Goal: Task Accomplishment & Management: Complete application form

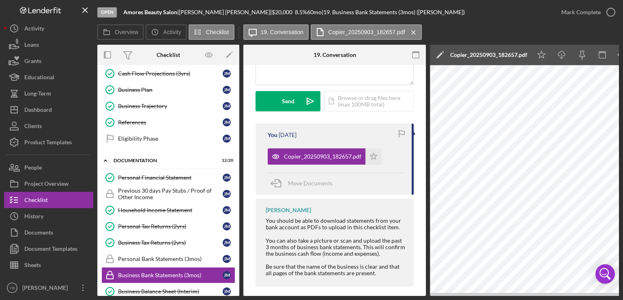
scroll to position [56, 0]
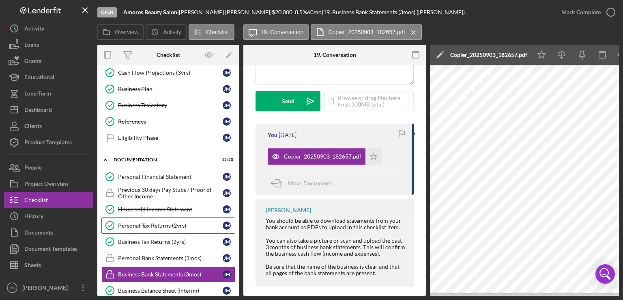
click at [160, 223] on div "Personal Tax Returns (2yrs)" at bounding box center [170, 225] width 105 height 6
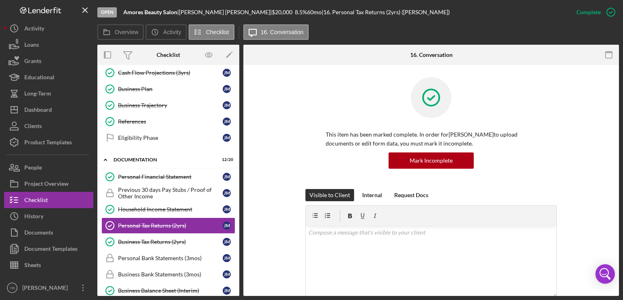
click at [595, 149] on div "This item has been marked complete. In order for [PERSON_NAME] to upload docume…" at bounding box center [431, 133] width 351 height 112
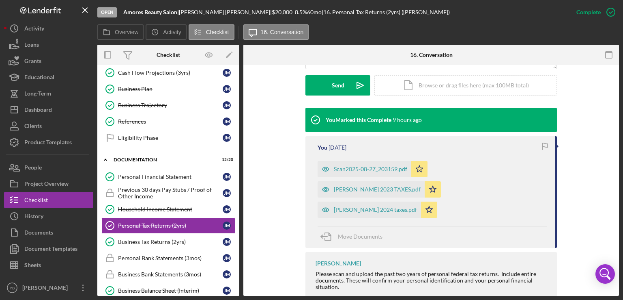
scroll to position [229, 0]
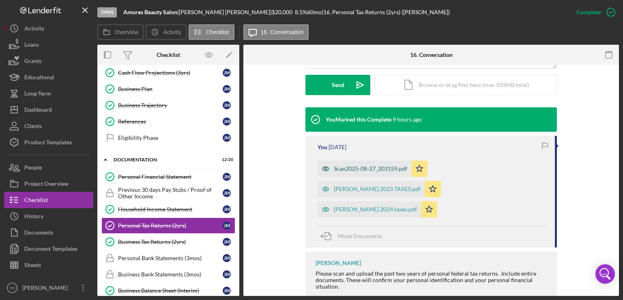
click at [377, 168] on div "Scan2025-08-27_203159.pdf" at bounding box center [370, 168] width 73 height 6
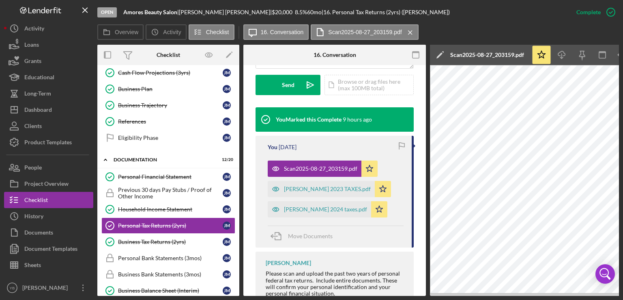
scroll to position [0, 54]
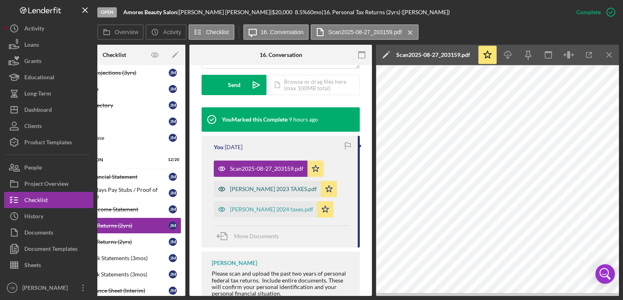
click at [261, 190] on div "[PERSON_NAME] 2023 TAXES.pdf" at bounding box center [273, 188] width 87 height 6
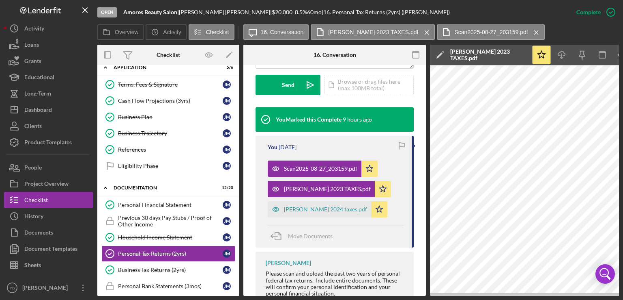
scroll to position [0, 0]
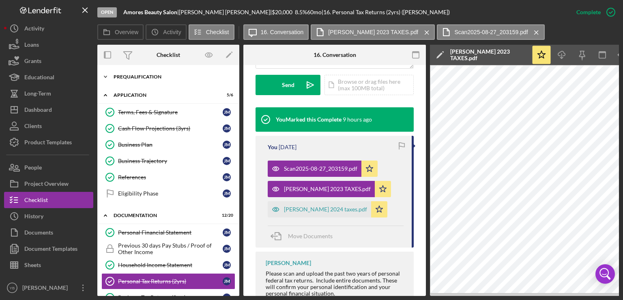
click at [145, 74] on div "Prequalification" at bounding box center [172, 76] width 116 height 5
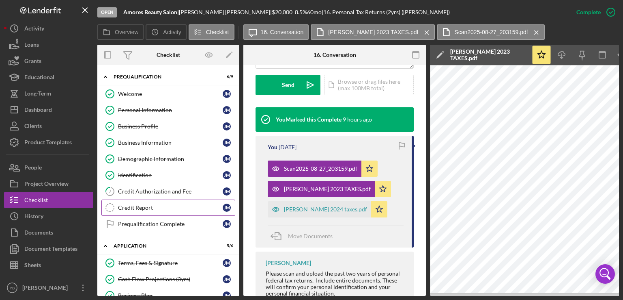
click at [126, 208] on div "Credit Report" at bounding box center [170, 207] width 105 height 6
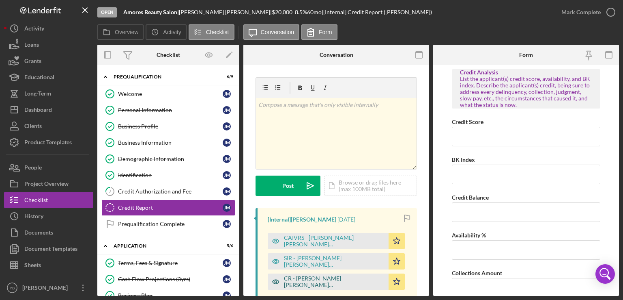
click at [307, 278] on div "CR - [PERSON_NAME] [PERSON_NAME] [PERSON_NAME].pdf" at bounding box center [334, 281] width 101 height 13
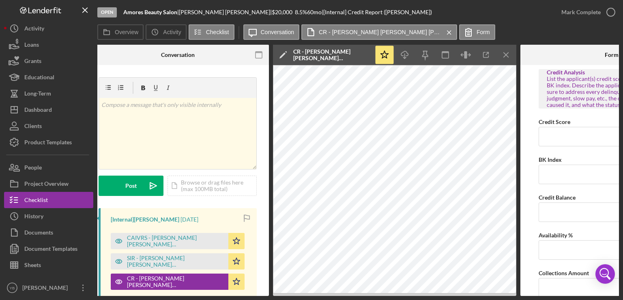
scroll to position [0, 159]
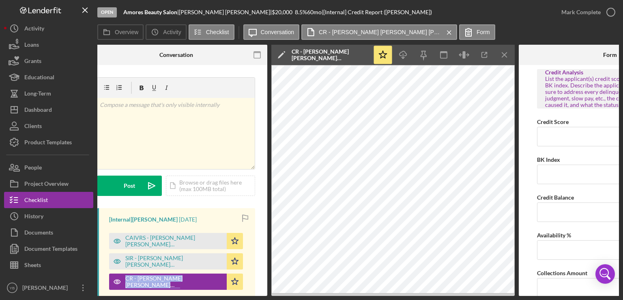
drag, startPoint x: 238, startPoint y: 296, endPoint x: 104, endPoint y: 288, distance: 134.2
click at [104, 288] on div "Open Amores Beauty Salon | [PERSON_NAME] | $20,000 $20,000 8.5 % 60 mo | [Inter…" at bounding box center [311, 150] width 623 height 300
drag, startPoint x: 209, startPoint y: 295, endPoint x: 153, endPoint y: 293, distance: 56.1
click at [153, 293] on div "Open Amores Beauty Salon | [PERSON_NAME] | $20,000 $20,000 8.5 % 60 mo | [Inter…" at bounding box center [311, 150] width 623 height 300
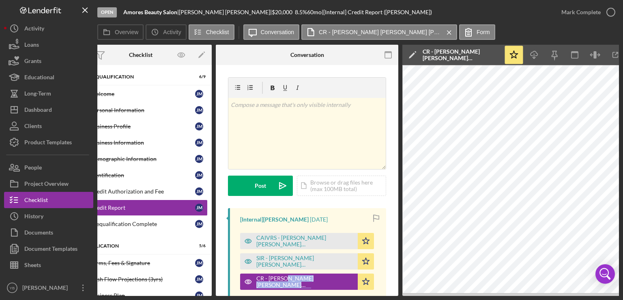
scroll to position [0, 0]
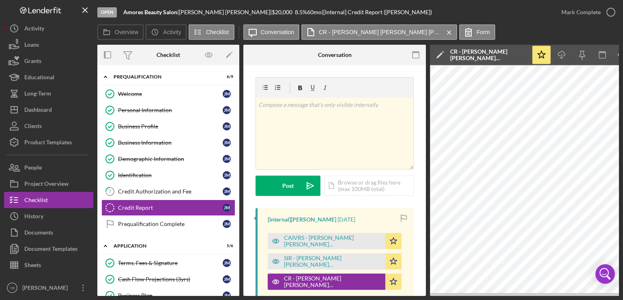
click at [238, 131] on div "Overview Internal Workflow Stage Open Icon/Dropdown Arrow Archive (can unarchiv…" at bounding box center [358, 170] width 522 height 251
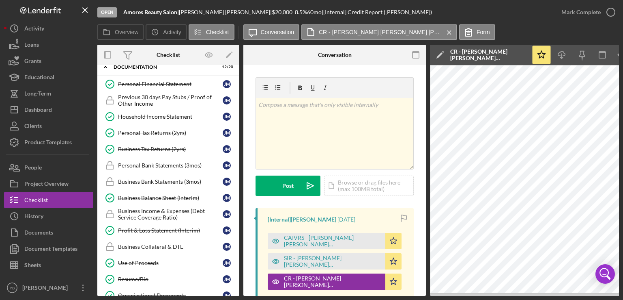
scroll to position [300, 0]
click at [160, 145] on div "Business Tax Returns (2yrs)" at bounding box center [170, 148] width 105 height 6
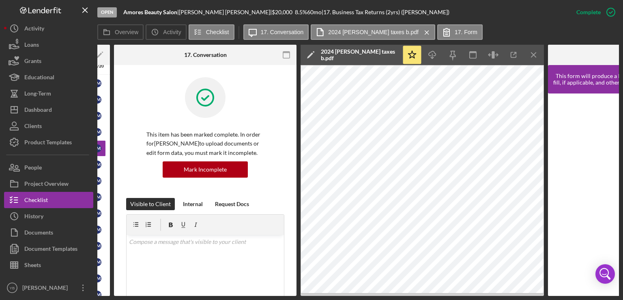
scroll to position [0, 142]
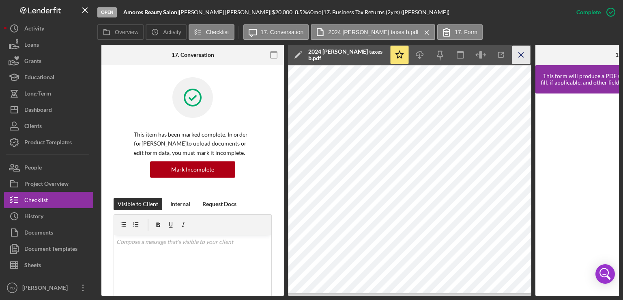
click at [522, 56] on line "button" at bounding box center [521, 54] width 4 height 4
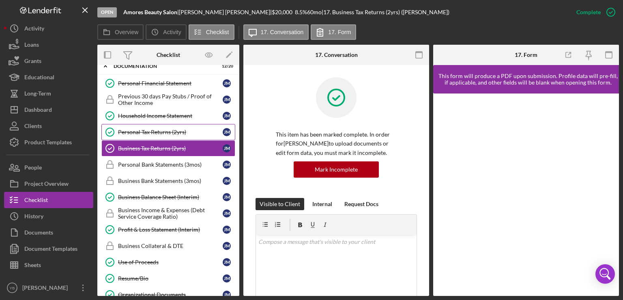
click at [159, 129] on div "Personal Tax Returns (2yrs)" at bounding box center [170, 132] width 105 height 6
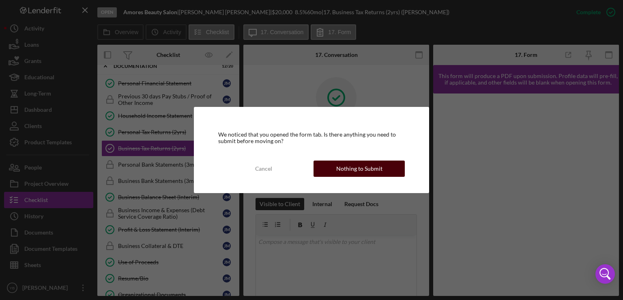
click at [374, 168] on div "Nothing to Submit" at bounding box center [359, 168] width 46 height 16
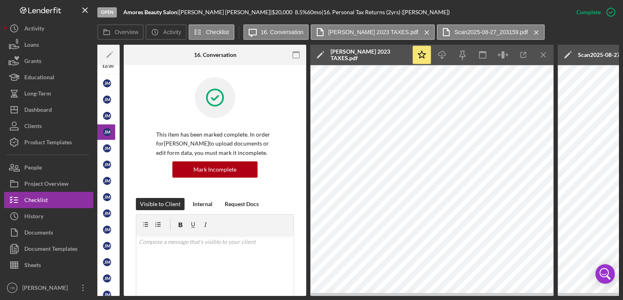
scroll to position [0, 125]
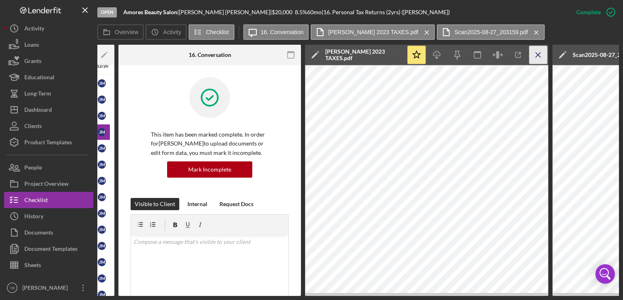
click at [541, 54] on icon "Icon/Menu Close" at bounding box center [539, 55] width 18 height 18
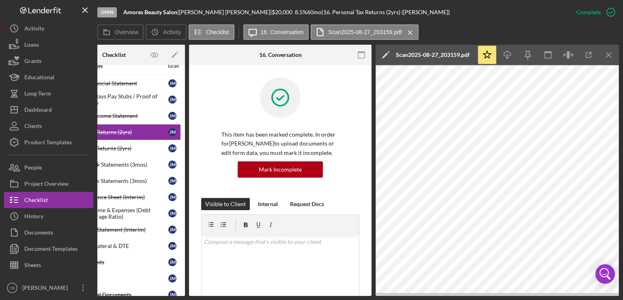
scroll to position [0, 54]
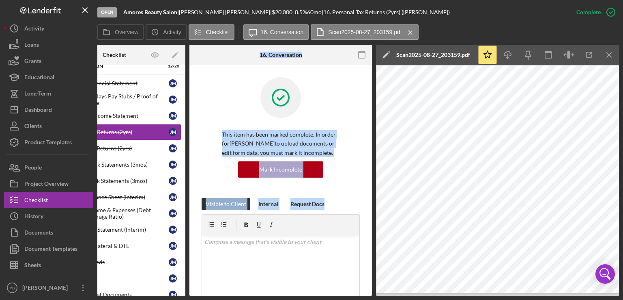
drag, startPoint x: 197, startPoint y: 293, endPoint x: 172, endPoint y: 294, distance: 25.6
click at [172, 294] on div "Overview Internal Workflow Stage Open Icon/Dropdown Arrow Archive (can unarchiv…" at bounding box center [358, 170] width 522 height 251
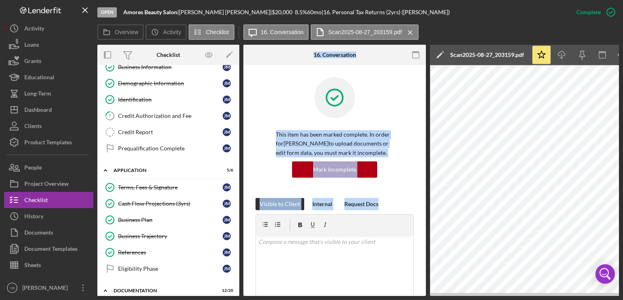
scroll to position [84, 0]
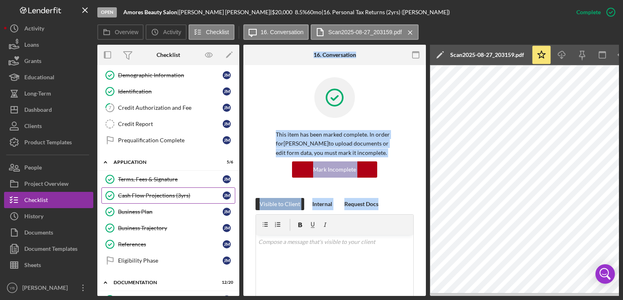
click at [166, 196] on div "Cash Flow Projections (3yrs)" at bounding box center [170, 195] width 105 height 6
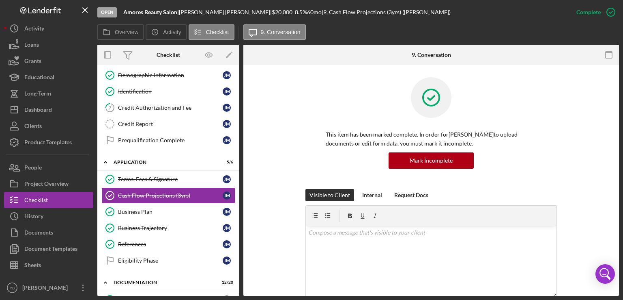
click at [593, 131] on div "This item has been marked complete. In order for [PERSON_NAME] to upload docume…" at bounding box center [431, 133] width 351 height 112
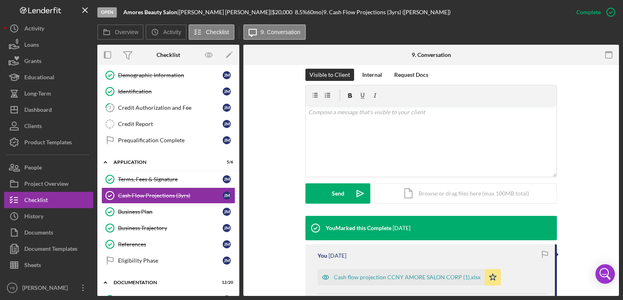
scroll to position [195, 0]
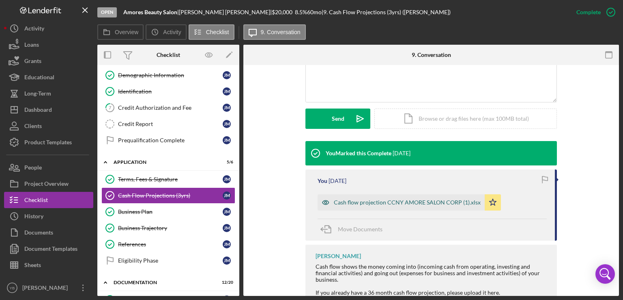
click at [433, 201] on div "Cash flow projection CCNY AMORE SALON CORP (1).xlsx" at bounding box center [407, 202] width 147 height 6
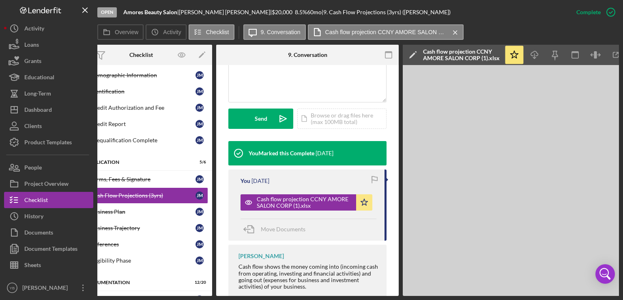
scroll to position [0, 54]
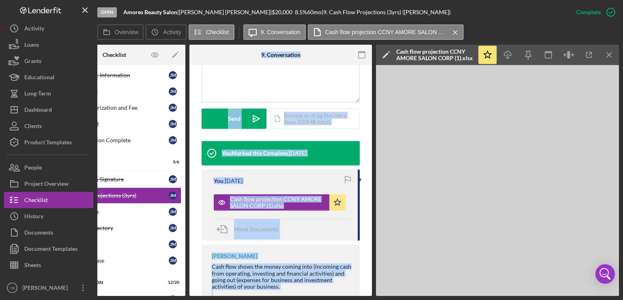
drag, startPoint x: 265, startPoint y: 292, endPoint x: 155, endPoint y: 296, distance: 109.2
click at [155, 296] on div "Open Amores Beauty Salon | [PERSON_NAME] | $20,000 $20,000 8.5 % 60 mo | 9. Cas…" at bounding box center [311, 150] width 623 height 300
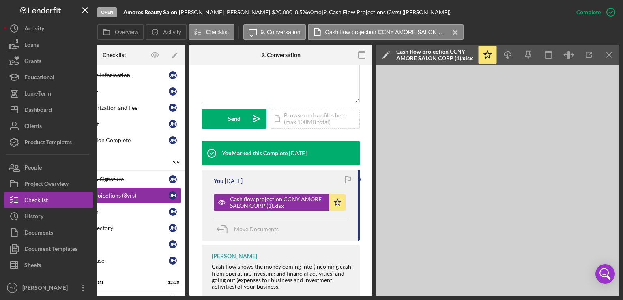
click at [153, 295] on div "Open Amores Beauty Salon | [PERSON_NAME] | $20,000 $20,000 8.5 % 60 mo | 9. Cas…" at bounding box center [311, 150] width 623 height 300
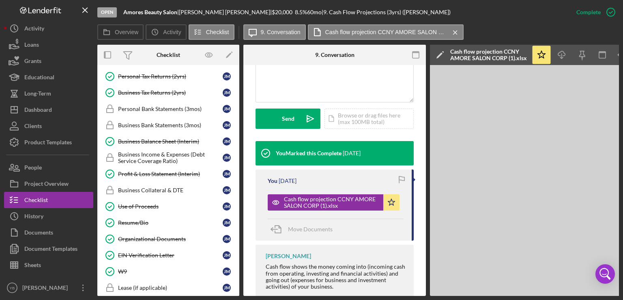
scroll to position [370, 0]
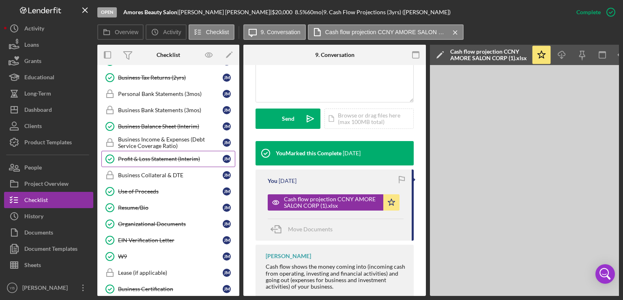
click at [159, 155] on div "Profit & Loss Statement (Interim)" at bounding box center [170, 158] width 105 height 6
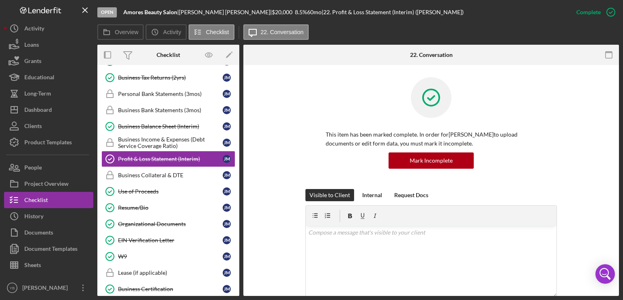
click at [581, 170] on div "This item has been marked complete. In order for [PERSON_NAME] to upload docume…" at bounding box center [431, 133] width 351 height 112
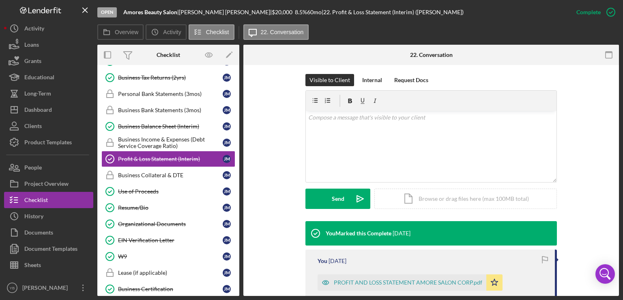
scroll to position [211, 0]
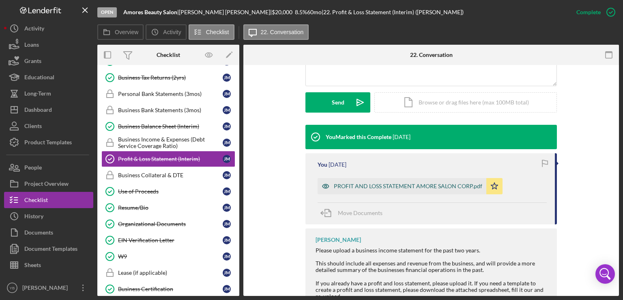
click at [442, 185] on div "PROFIT AND LOSS STATEMENT AMORE SALON CORP.pdf" at bounding box center [408, 186] width 149 height 6
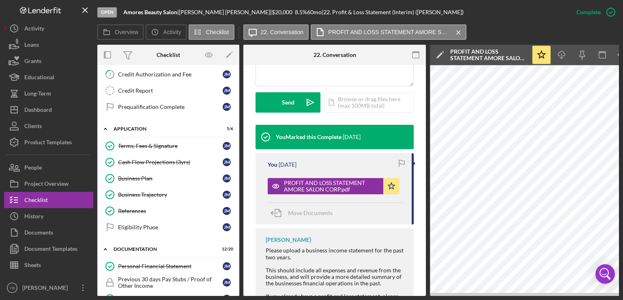
scroll to position [104, 0]
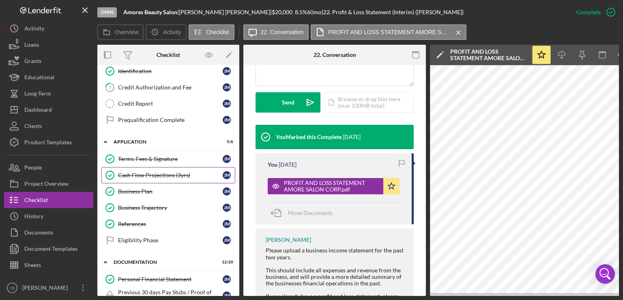
click at [151, 175] on div "Cash Flow Projections (3yrs)" at bounding box center [170, 175] width 105 height 6
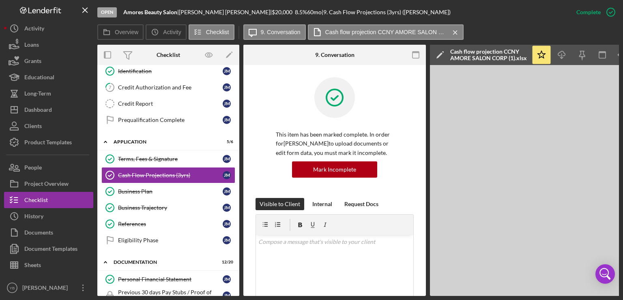
scroll to position [0, 54]
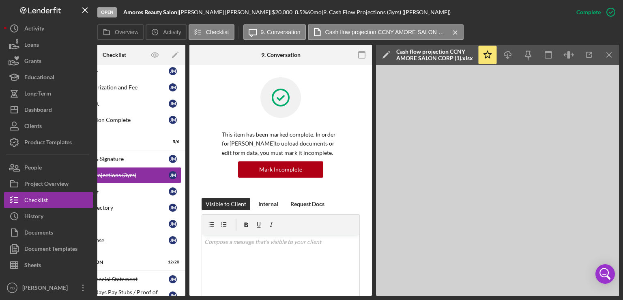
click at [154, 295] on div "Open Amores Beauty Salon | [PERSON_NAME] | $20,000 $20,000 8.5 % 60 mo | 9. Cas…" at bounding box center [311, 150] width 623 height 300
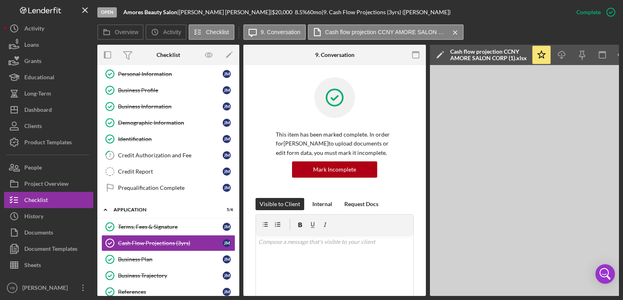
scroll to position [0, 0]
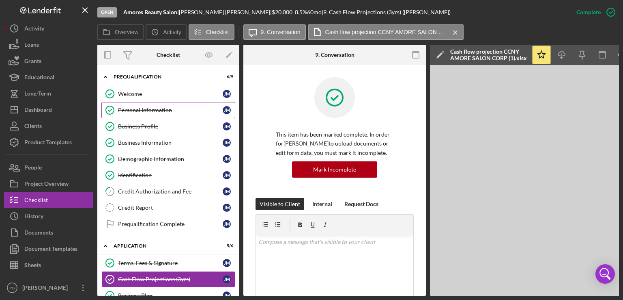
click at [162, 109] on div "Personal Information" at bounding box center [170, 110] width 105 height 6
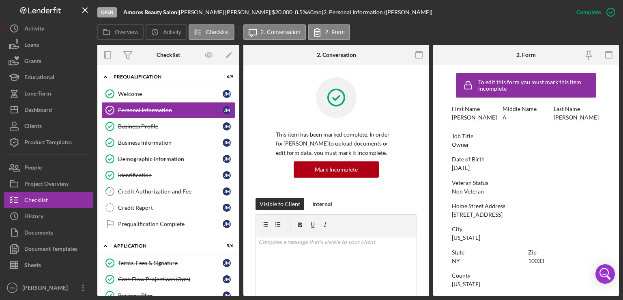
click at [568, 163] on div "Date of Birth [DEMOGRAPHIC_DATA]" at bounding box center [526, 163] width 149 height 15
click at [156, 125] on div "Business Profile" at bounding box center [170, 126] width 105 height 6
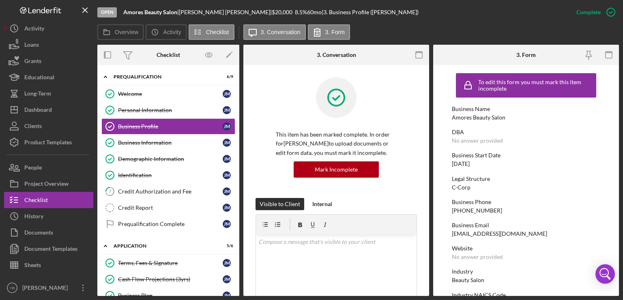
click at [562, 175] on div "Legal Structure" at bounding box center [526, 178] width 149 height 6
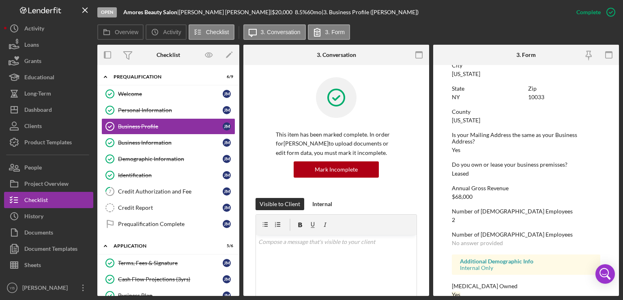
scroll to position [422, 0]
click at [591, 10] on div "Mark Incomplete" at bounding box center [579, 12] width 43 height 16
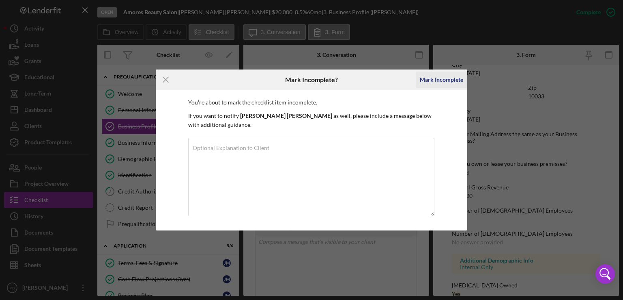
click at [454, 79] on div "Mark Incomplete" at bounding box center [441, 79] width 43 height 16
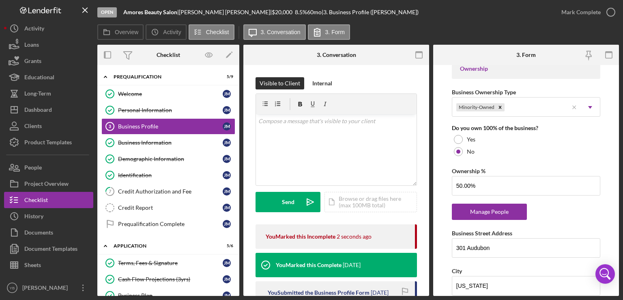
scroll to position [602, 0]
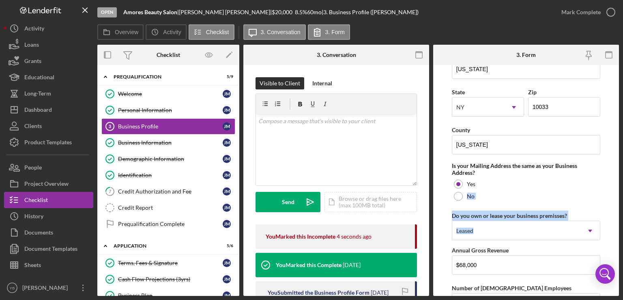
drag, startPoint x: 621, startPoint y: 220, endPoint x: 615, endPoint y: 185, distance: 34.6
click at [615, 185] on div "Open Amores Beauty Salon | [PERSON_NAME] | $20,000 $20,000 8.5 % 60 mo | 3. Bus…" at bounding box center [311, 150] width 623 height 300
click at [615, 185] on form "Business Name Amores Beauty Salon DBA Business Start Date [DATE] Legal Structur…" at bounding box center [526, 180] width 186 height 231
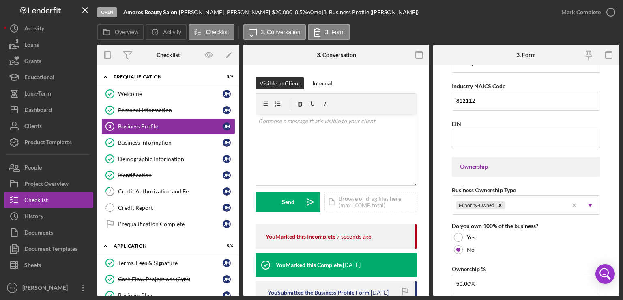
scroll to position [277, 0]
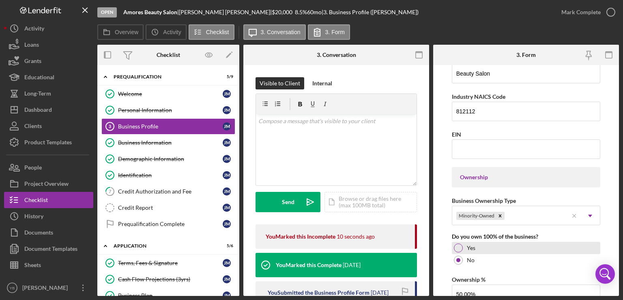
click at [463, 247] on div "Yes" at bounding box center [526, 248] width 149 height 12
click at [479, 147] on input "EIN" at bounding box center [526, 148] width 149 height 19
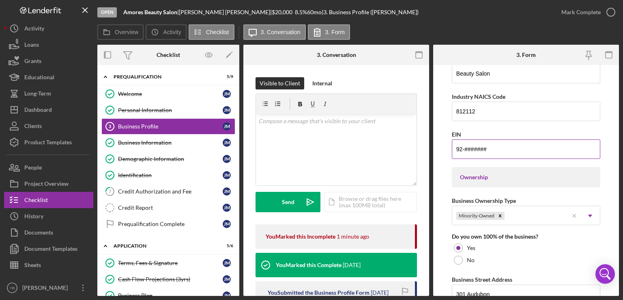
type input "9#-#######"
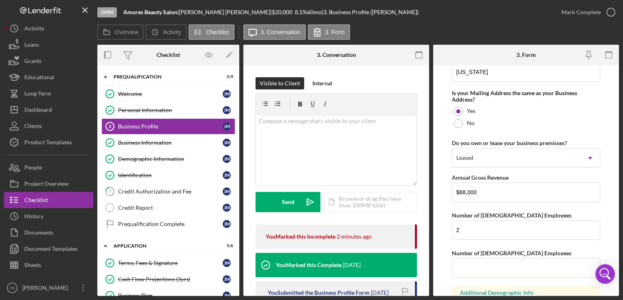
scroll to position [674, 0]
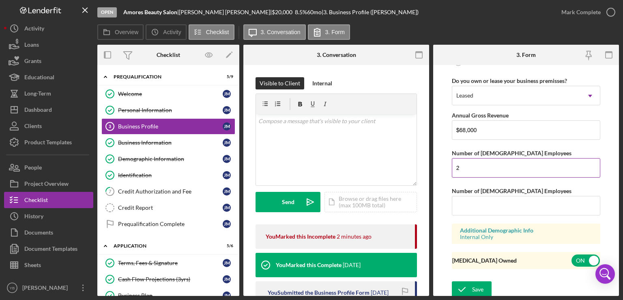
type input "[US_EMPLOYER_IDENTIFICATION_NUMBER]"
click at [472, 168] on input "2" at bounding box center [526, 167] width 149 height 19
type input "6"
click at [469, 285] on icon "submit" at bounding box center [462, 289] width 20 height 20
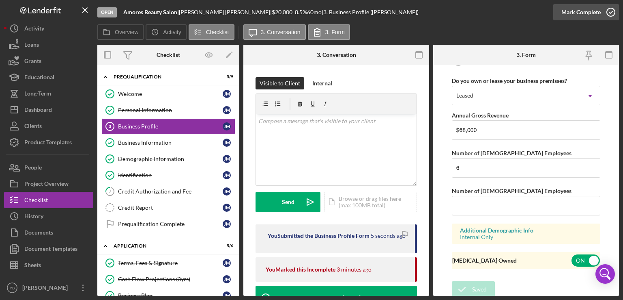
click at [591, 16] on div "Mark Complete" at bounding box center [581, 12] width 39 height 16
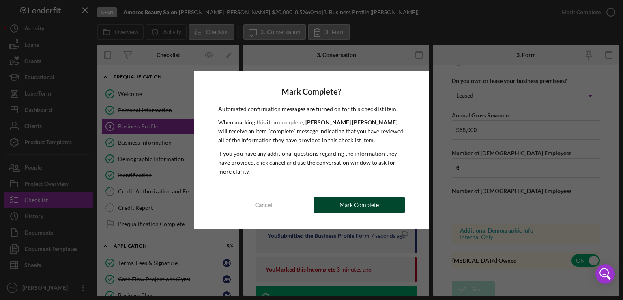
click at [386, 203] on button "Mark Complete" at bounding box center [359, 204] width 91 height 16
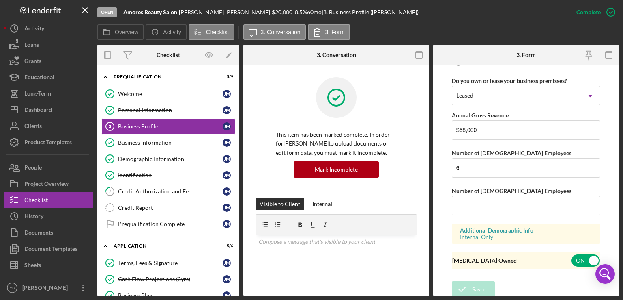
scroll to position [388, 0]
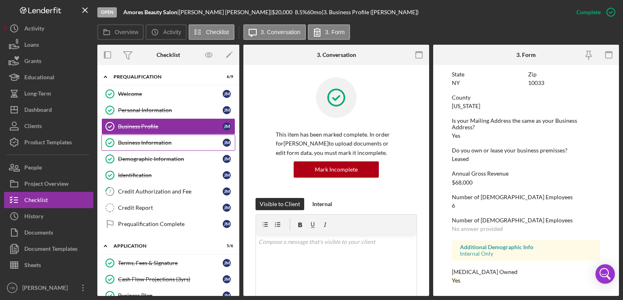
click at [160, 140] on div "Business Information" at bounding box center [170, 142] width 105 height 6
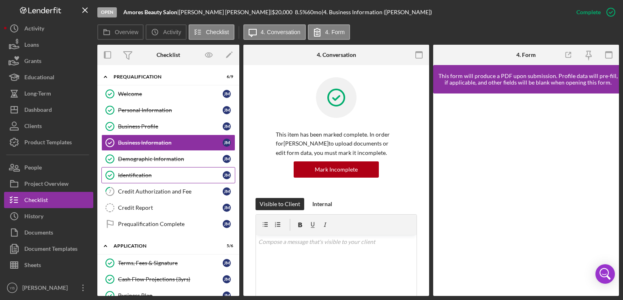
click at [150, 176] on div "Identification" at bounding box center [170, 175] width 105 height 6
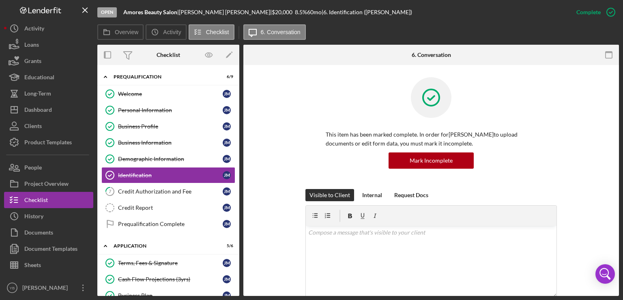
click at [623, 122] on div "Open Amores Beauty Salon | [PERSON_NAME] | $20,000 $20,000 8.5 % 60 mo | 6. Ide…" at bounding box center [311, 150] width 623 height 300
click at [597, 117] on div "This item has been marked complete. In order for [PERSON_NAME] to upload docume…" at bounding box center [431, 133] width 351 height 112
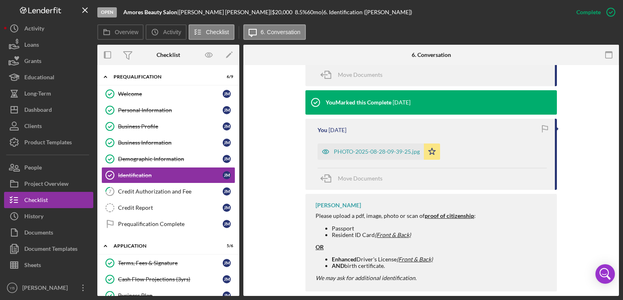
scroll to position [408, 0]
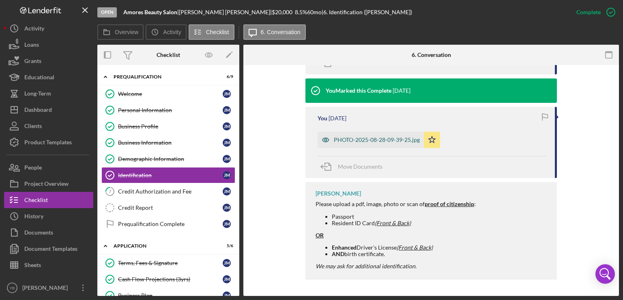
click at [393, 139] on div "PHOTO-2025-08-28-09-39-25.jpg" at bounding box center [377, 139] width 86 height 6
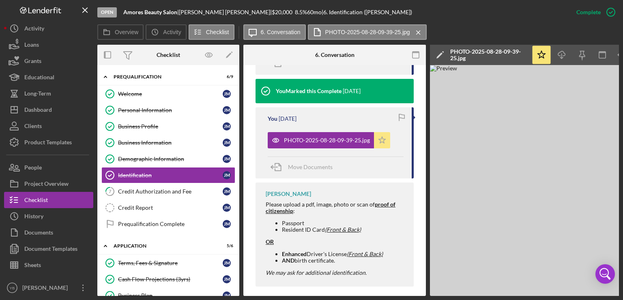
click at [384, 140] on icon "Icon/Star" at bounding box center [382, 140] width 16 height 16
click at [426, 213] on div "Overview Internal Workflow Stage Open Icon/Dropdown Arrow Archive (can unarchiv…" at bounding box center [358, 170] width 522 height 251
drag, startPoint x: 426, startPoint y: 213, endPoint x: 425, endPoint y: 173, distance: 40.2
click at [425, 173] on div "Overview Internal Workflow Stage Open Icon/Dropdown Arrow Archive (can unarchiv…" at bounding box center [358, 170] width 522 height 251
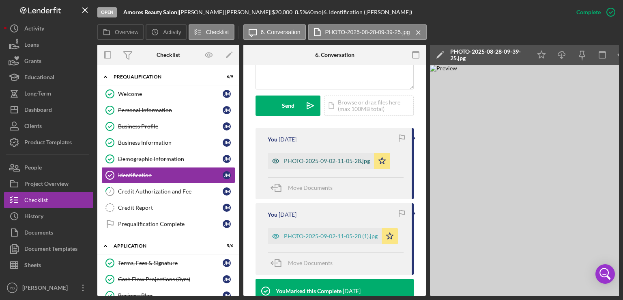
click at [334, 158] on div "PHOTO-2025-09-02-11-05-28.jpg" at bounding box center [327, 160] width 86 height 6
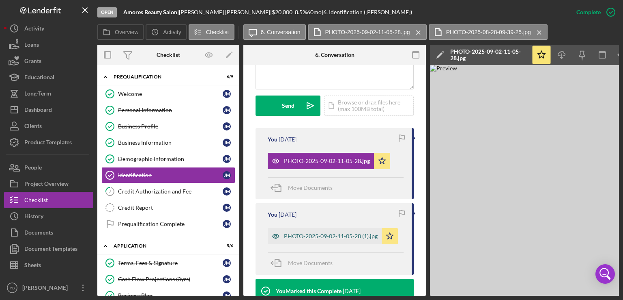
click at [331, 233] on div "PHOTO-2025-09-02-11-05-28 (1).jpg" at bounding box center [331, 236] width 94 height 6
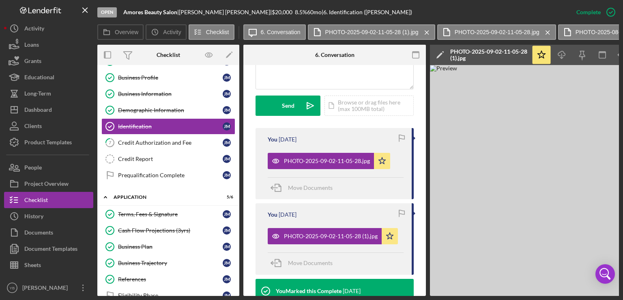
scroll to position [0, 0]
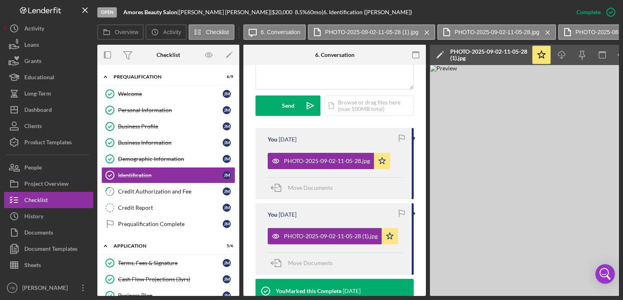
click at [295, 13] on div "8.5 %" at bounding box center [301, 12] width 12 height 6
click at [548, 30] on icon "Icon/Menu Close" at bounding box center [548, 32] width 14 height 20
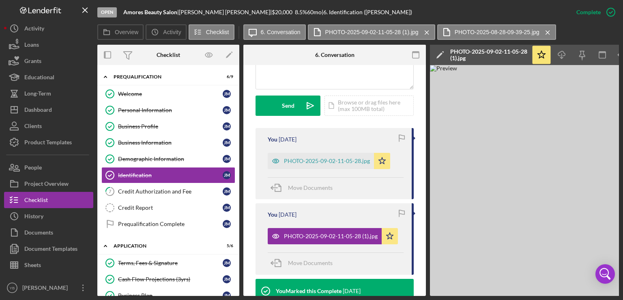
click at [548, 30] on icon "Icon/Menu Close" at bounding box center [548, 32] width 14 height 20
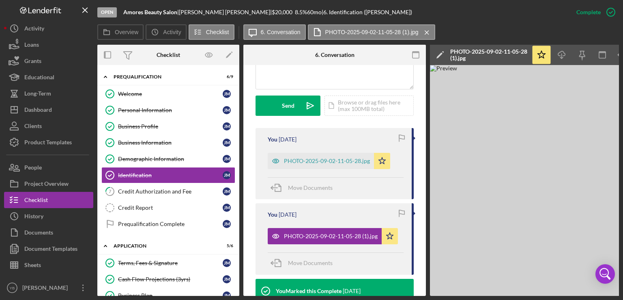
click at [322, 13] on div "| 6. Identification ([PERSON_NAME])" at bounding box center [367, 12] width 91 height 6
click at [125, 92] on div "Welcome" at bounding box center [170, 94] width 105 height 6
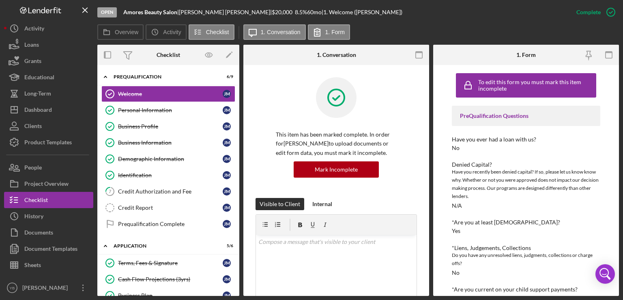
click at [582, 147] on div "Have you ever had a loan with us? No" at bounding box center [526, 143] width 149 height 15
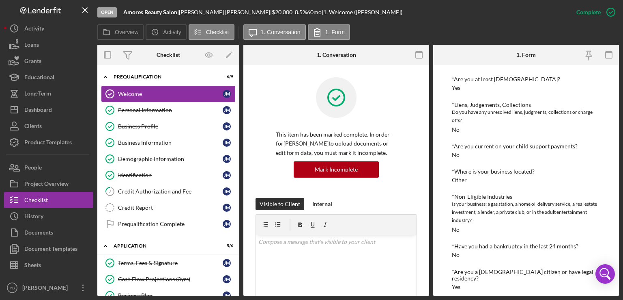
click at [164, 98] on link "Welcome Welcome [PERSON_NAME]" at bounding box center [168, 94] width 134 height 16
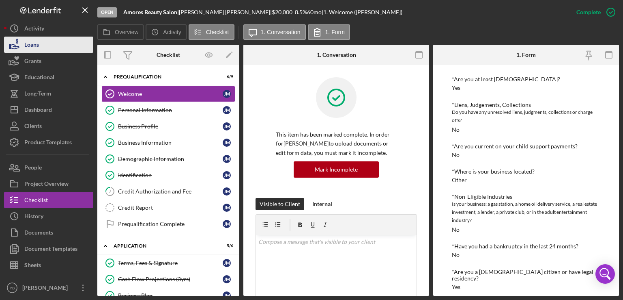
click at [39, 44] on button "Loans" at bounding box center [48, 45] width 89 height 16
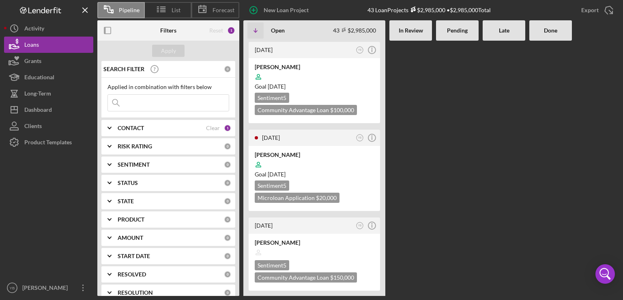
click at [422, 177] on Review at bounding box center [411, 168] width 43 height 255
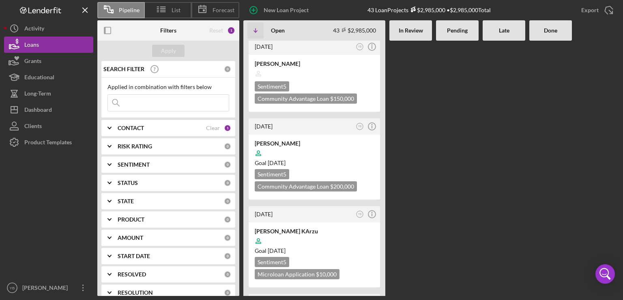
scroll to position [195, 0]
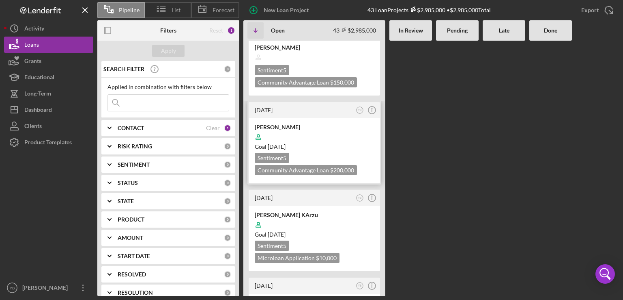
click at [345, 142] on div "Goal [DATE]" at bounding box center [314, 146] width 119 height 8
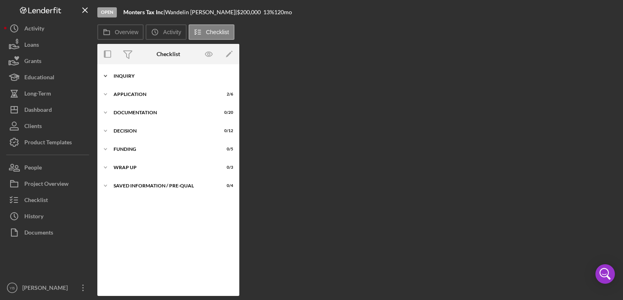
click at [133, 77] on div "Inquiry" at bounding box center [172, 75] width 116 height 5
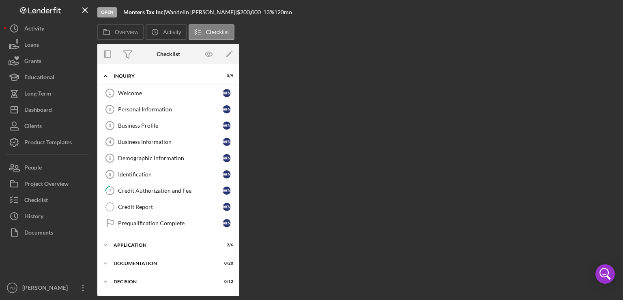
scroll to position [52, 0]
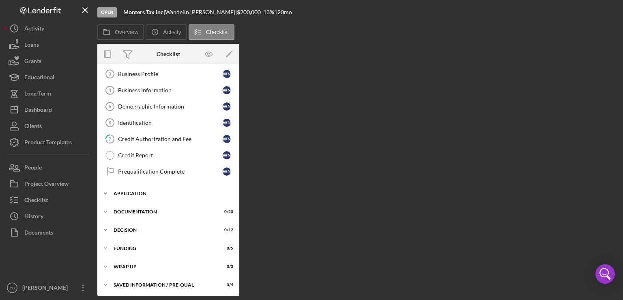
click at [119, 191] on div "Application" at bounding box center [172, 193] width 116 height 5
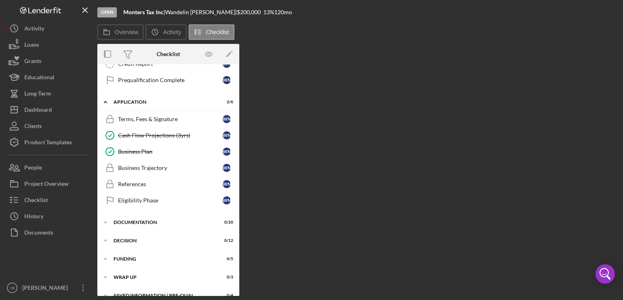
scroll to position [153, 0]
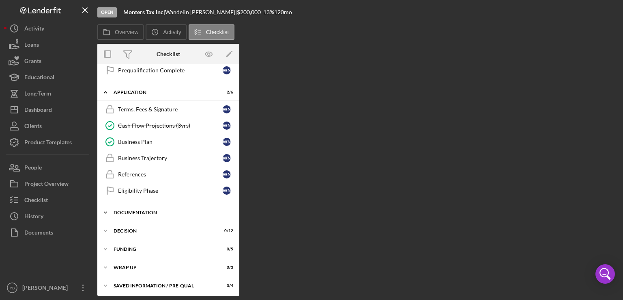
click at [140, 211] on div "Documentation" at bounding box center [172, 212] width 116 height 5
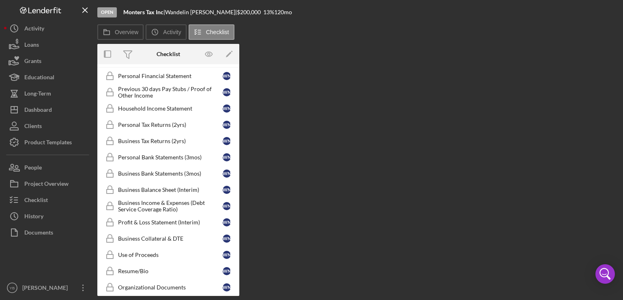
scroll to position [302, 0]
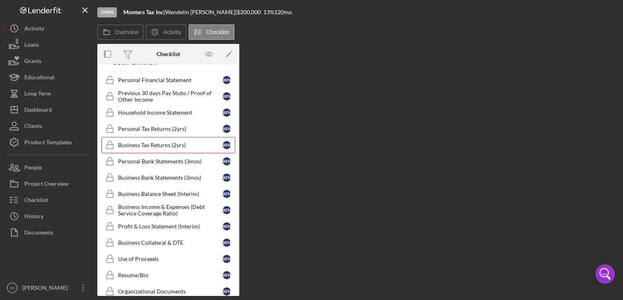
click at [156, 142] on div "Business Tax Returns (2yrs)" at bounding box center [170, 145] width 105 height 6
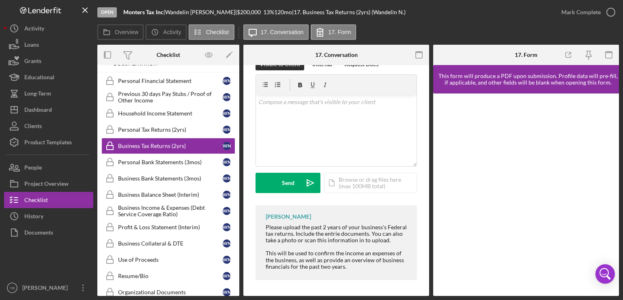
scroll to position [93, 0]
